Goal: Task Accomplishment & Management: Manage account settings

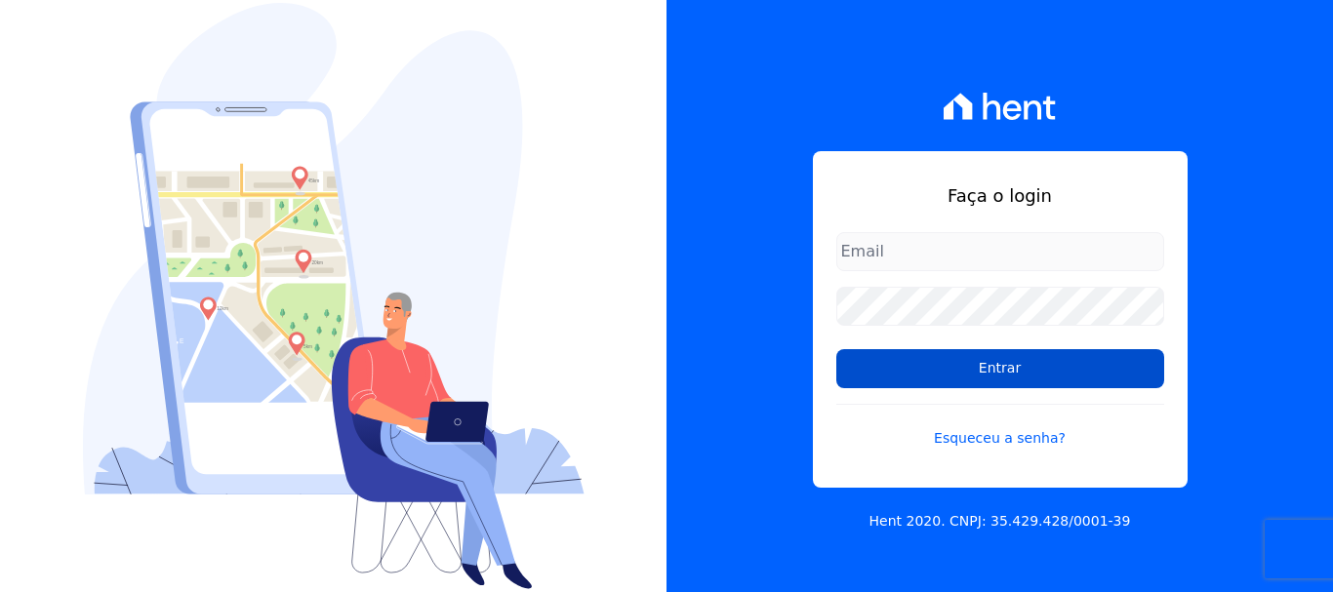
type input "[EMAIL_ADDRESS][PERSON_NAME][DOMAIN_NAME]"
click at [1004, 369] on input "Entrar" at bounding box center [1000, 368] width 328 height 39
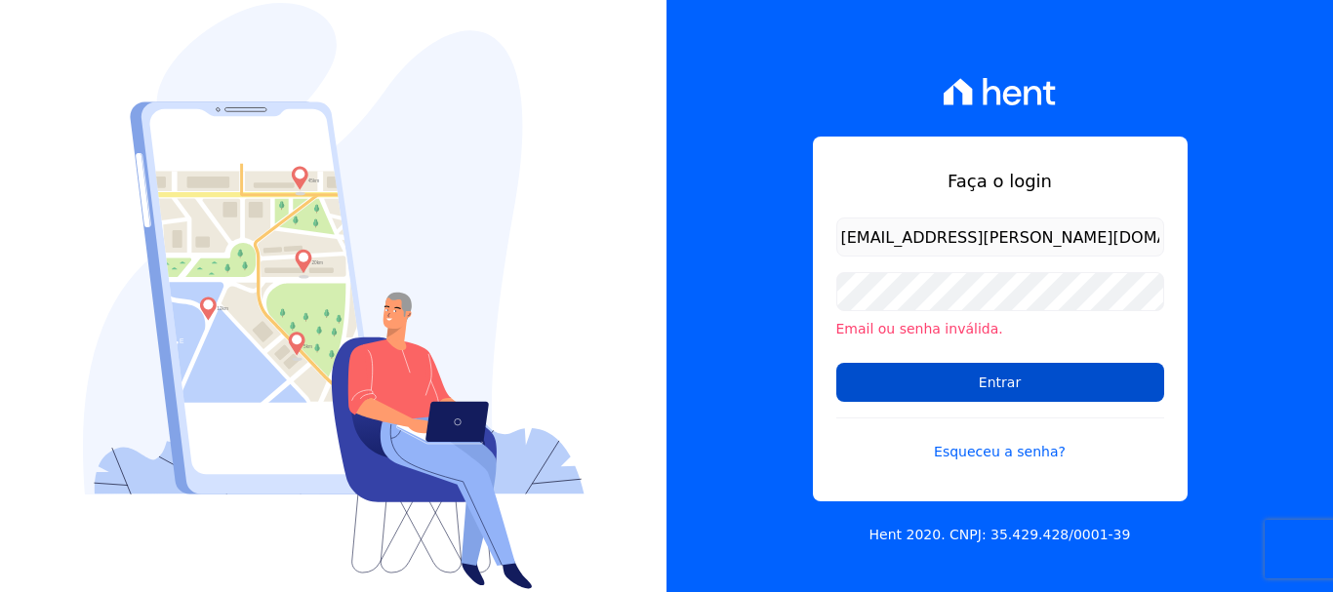
click at [1011, 383] on input "Entrar" at bounding box center [1000, 382] width 328 height 39
